Goal: Find specific page/section: Find specific page/section

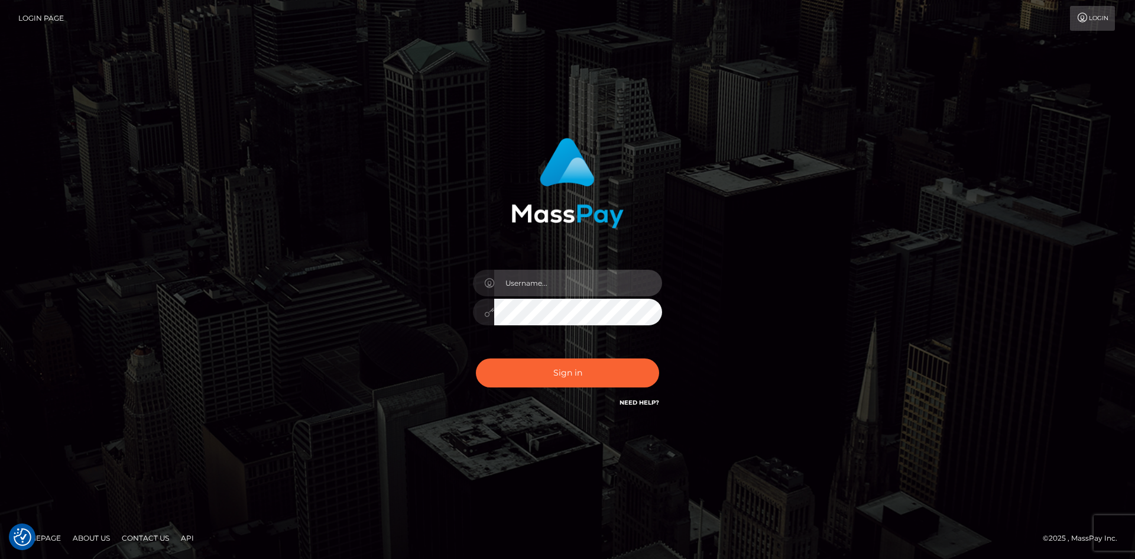
click at [587, 283] on input "text" at bounding box center [578, 283] width 168 height 27
type input "Maia"
click at [696, 322] on div "Maia Sign in" at bounding box center [568, 273] width 310 height 289
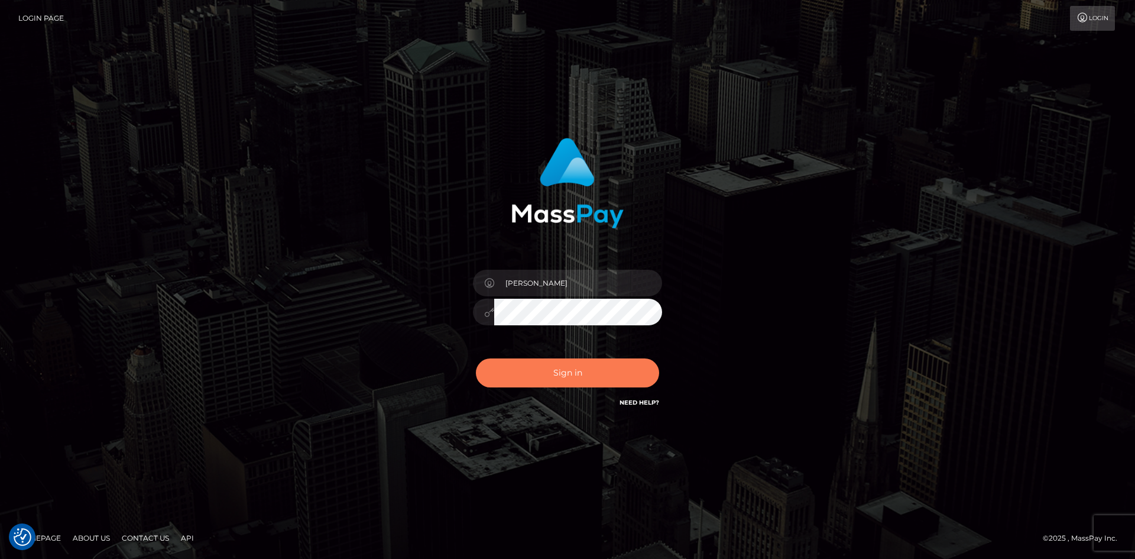
click at [585, 371] on button "Sign in" at bounding box center [567, 372] width 183 height 29
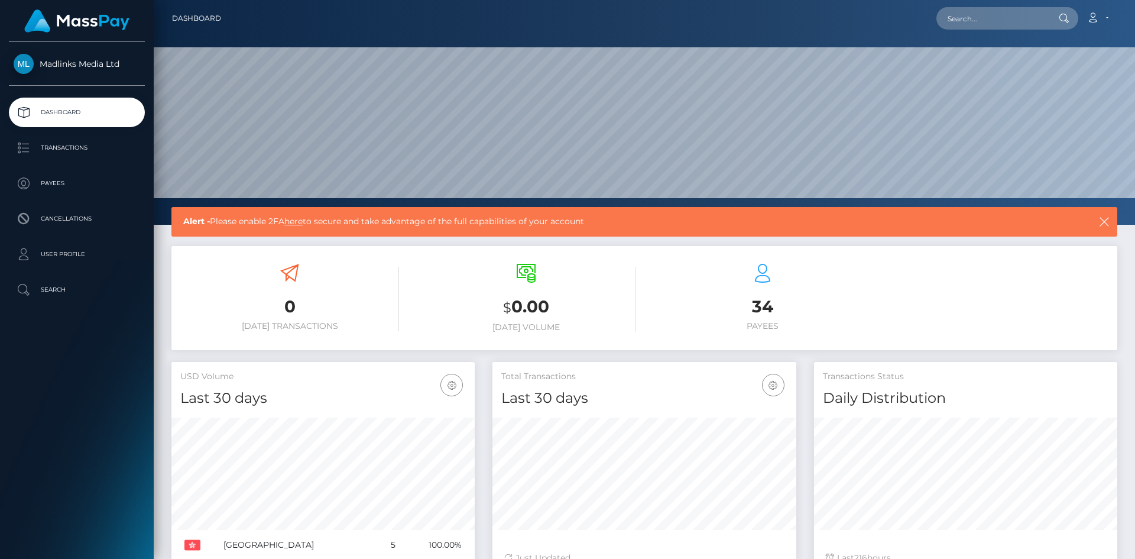
scroll to position [210, 304]
click at [65, 186] on p "Payees" at bounding box center [77, 183] width 127 height 18
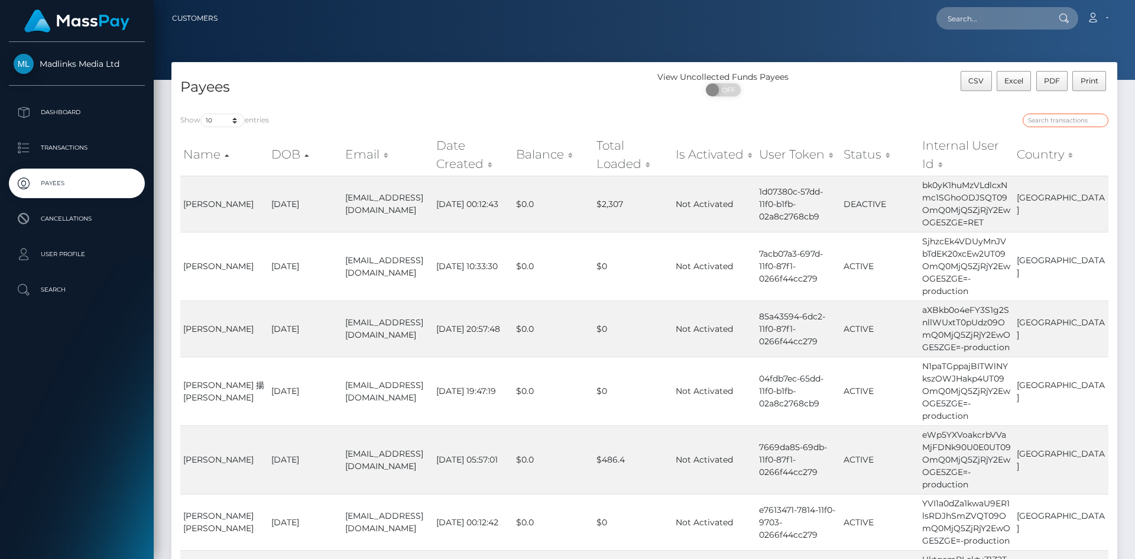
click at [1042, 117] on input "search" at bounding box center [1066, 121] width 86 height 14
paste input "QTRTRlF3bmd3NWZmRW0xQ3lJQXc4UT09OmQ0MjQ5ZjRjY2EwOGE5ZGE="
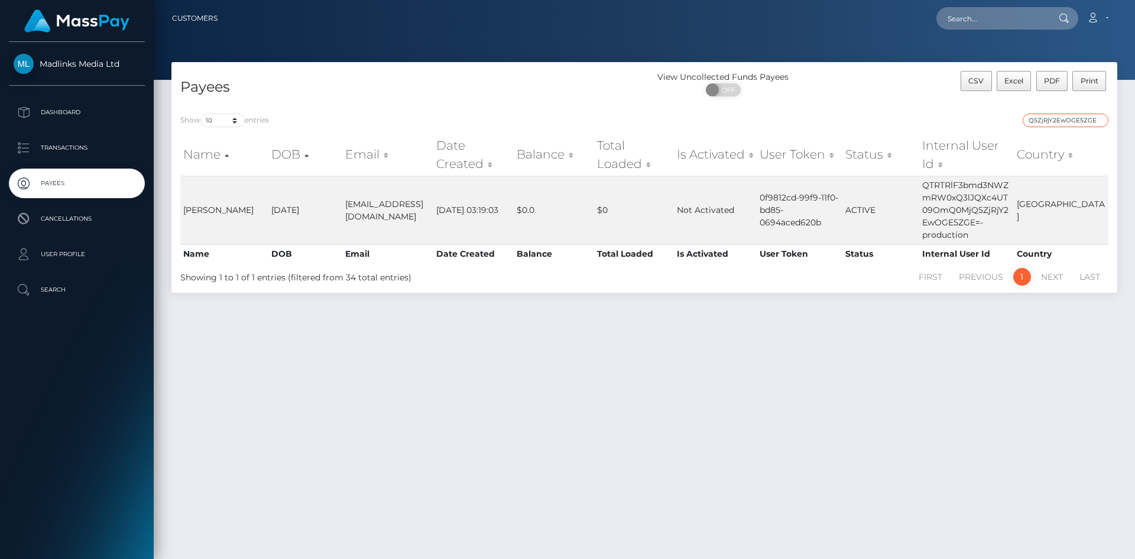
type input "QTRTRlF3bmd3NWZmRW0xQ3lJQXc4UT09OmQ0MjQ5ZjRjY2EwOGE5ZGE="
drag, startPoint x: 766, startPoint y: 193, endPoint x: 833, endPoint y: 222, distance: 72.6
click at [833, 222] on td "0f9812cd-99f9-11f0-bd85-0694aced620b" at bounding box center [799, 210] width 85 height 69
copy td "0f9812cd-99f9-11f0-bd85-0694aced620b"
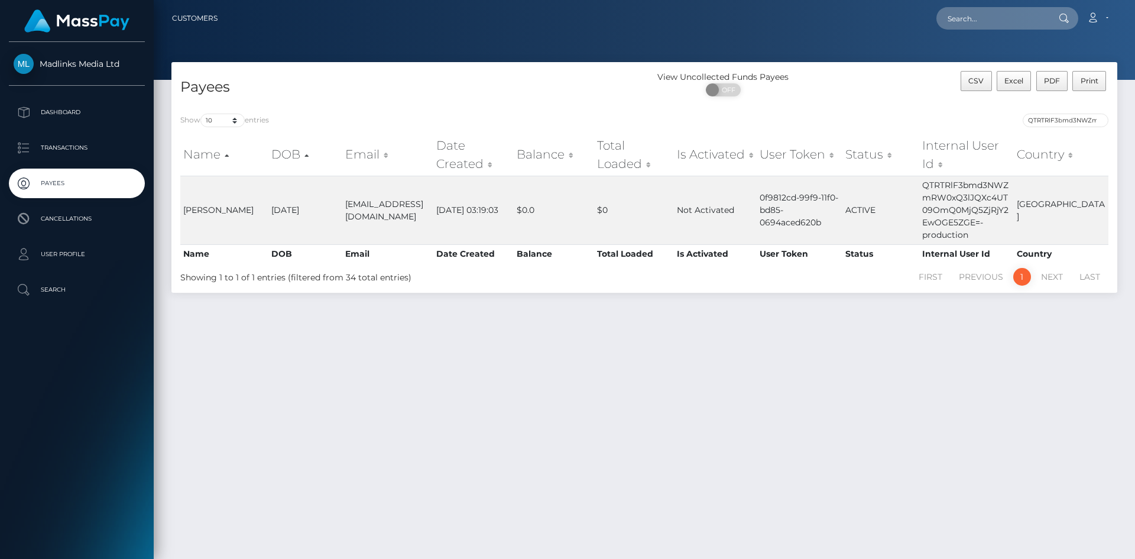
click at [866, 102] on div "View Uncollected Funds Payees ON OFF" at bounding box center [763, 86] width 237 height 31
click at [1065, 118] on input "QTRTRlF3bmd3NWZmRW0xQ3lJQXc4UT09OmQ0MjQ5ZjRjY2EwOGE5ZGE=" at bounding box center [1066, 121] width 86 height 14
click at [1093, 120] on input "QTRTRlF3bmd3NWZmRW0xQ3lJQXc4UT09OmQ0MjQ5ZjRjY2EwOGE5ZGE=" at bounding box center [1066, 121] width 86 height 14
click at [1100, 120] on input "QTRTRlF3bmd3NWZmRW0xQ3lJQXc4UT09OmQ0MjQ5ZjRjY2EwOGE5ZGE=" at bounding box center [1066, 121] width 86 height 14
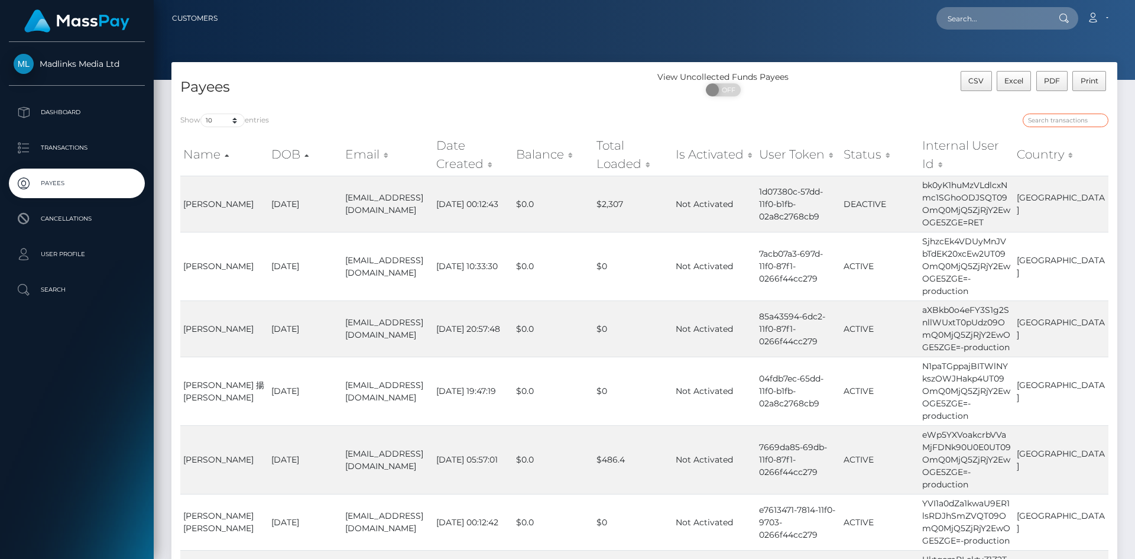
click at [1038, 114] on input "search" at bounding box center [1066, 121] width 86 height 14
paste input "QTRTRlF3bmd3NWZmRW0xQ3lJQXc4UT09OmQ0MjQ5ZjRjY2EwOGE5ZGE="
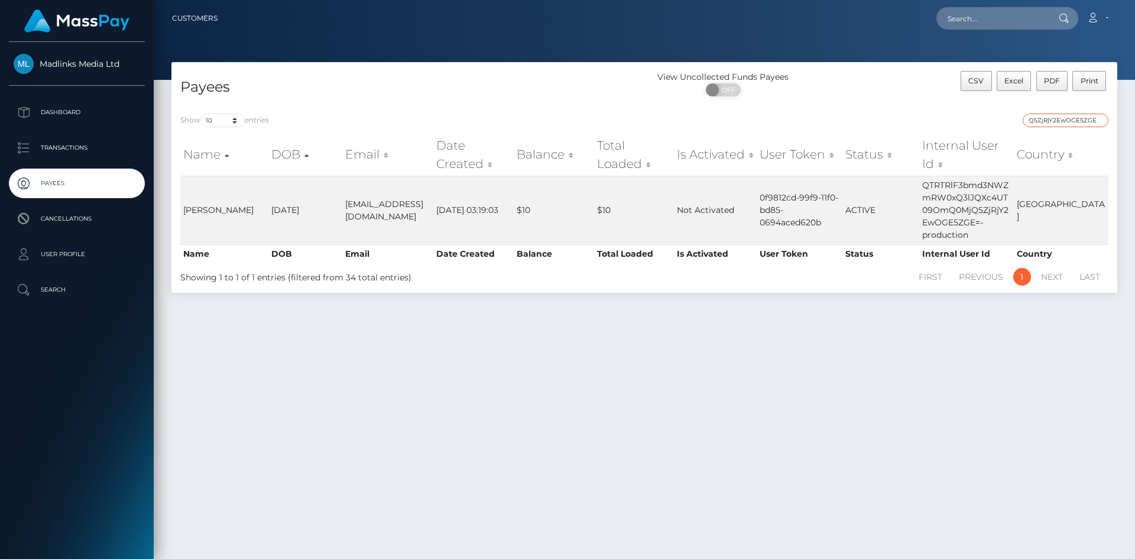
type input "QTRTRlF3bmd3NWZmRW0xQ3lJQXc4UT09OmQ0MjQ5ZjRjY2EwOGE5ZGE="
click at [689, 337] on div "Payees View Uncollected Funds Payees ON OFF CSV Excel PDF Print Show 10 25 50 1…" at bounding box center [645, 305] width 982 height 486
click at [779, 402] on div "Payees View Uncollected Funds Payees ON OFF CSV Excel PDF Print Show 10 25 50 1…" at bounding box center [645, 305] width 982 height 486
click at [666, 364] on div "Payees View Uncollected Funds Payees ON OFF CSV Excel PDF Print Show 10 25 50 1…" at bounding box center [645, 305] width 982 height 486
